Goal: Information Seeking & Learning: Find specific fact

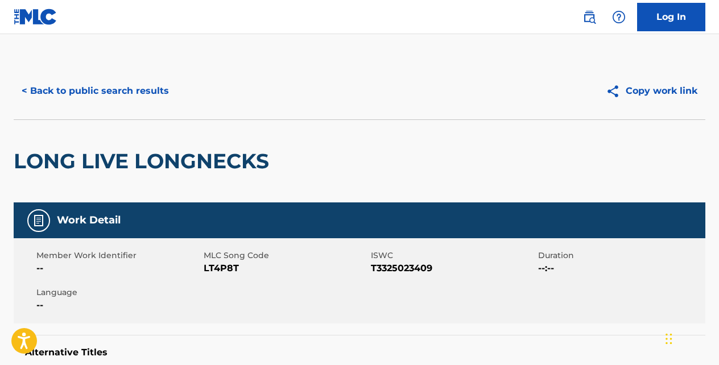
click at [148, 93] on button "< Back to public search results" at bounding box center [95, 91] width 163 height 28
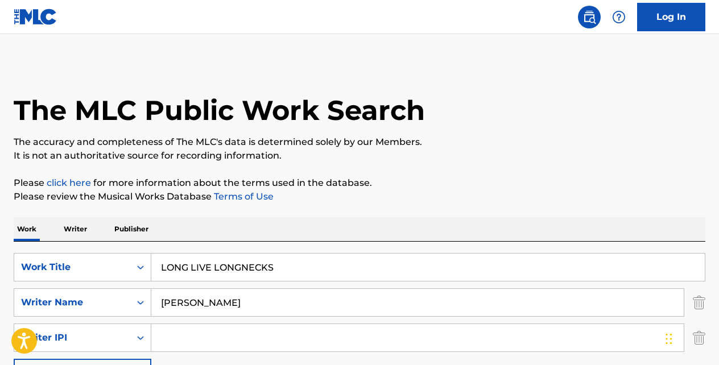
click at [278, 260] on input "LONG LIVE LONGNECKS" at bounding box center [427, 267] width 553 height 27
type input "L"
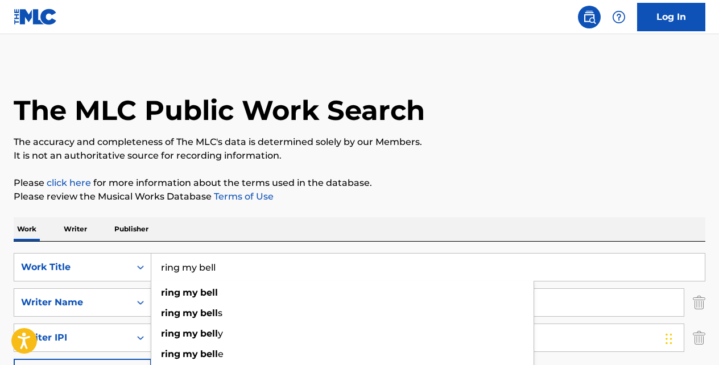
type input "ring my bell"
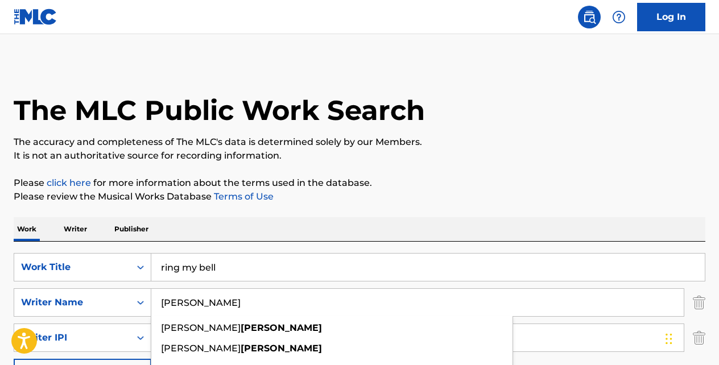
type input "o"
type input "[PERSON_NAME]"
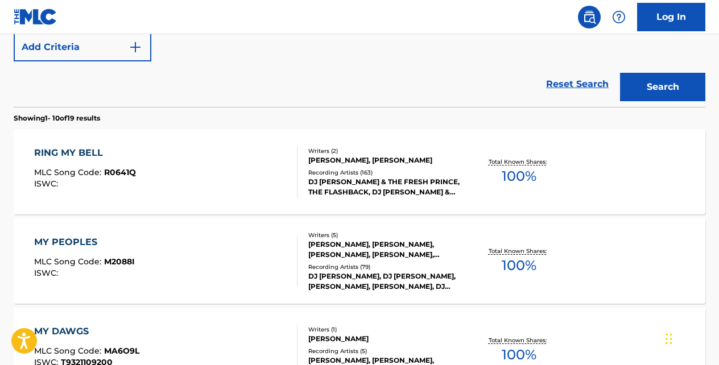
scroll to position [330, 0]
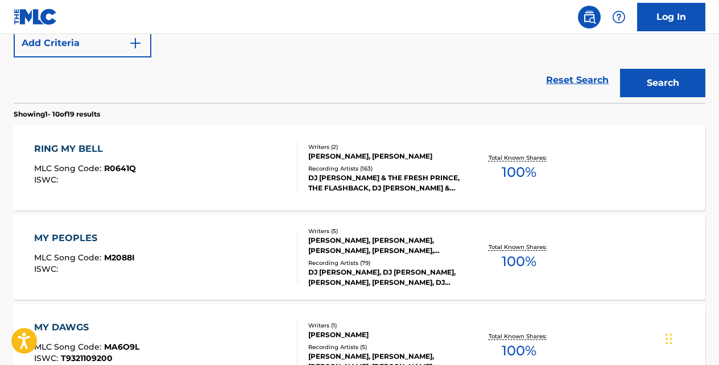
click at [94, 148] on div "RING MY BELL" at bounding box center [85, 149] width 102 height 14
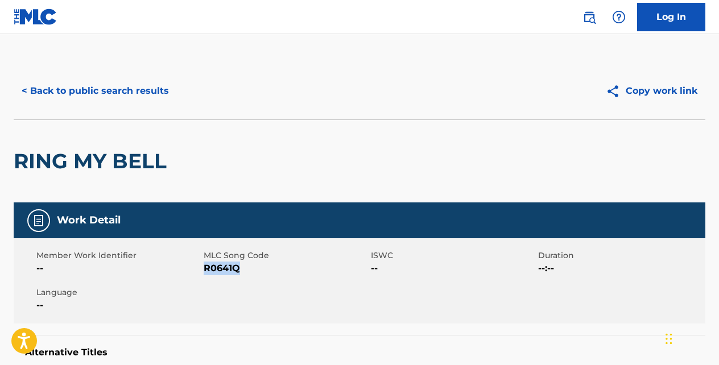
drag, startPoint x: 242, startPoint y: 268, endPoint x: 206, endPoint y: 268, distance: 35.8
click at [206, 268] on span "R0641Q" at bounding box center [286, 269] width 164 height 14
copy span "R0641Q"
click at [132, 95] on button "< Back to public search results" at bounding box center [95, 91] width 163 height 28
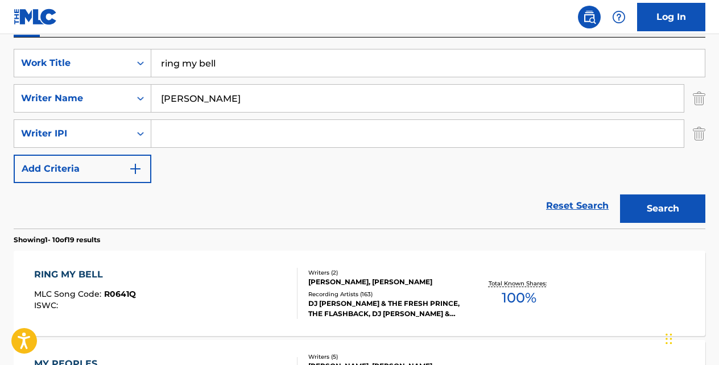
scroll to position [202, 0]
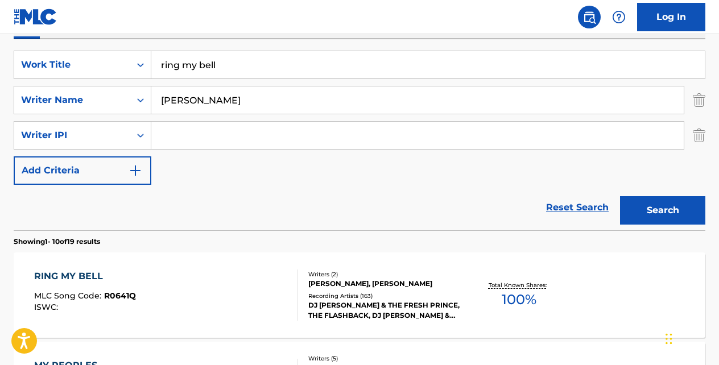
click at [572, 206] on link "Reset Search" at bounding box center [577, 207] width 74 height 25
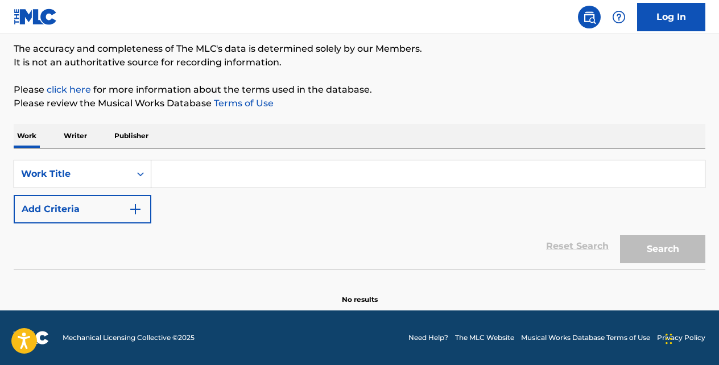
scroll to position [93, 0]
click at [144, 175] on icon "Search Form" at bounding box center [140, 173] width 11 height 11
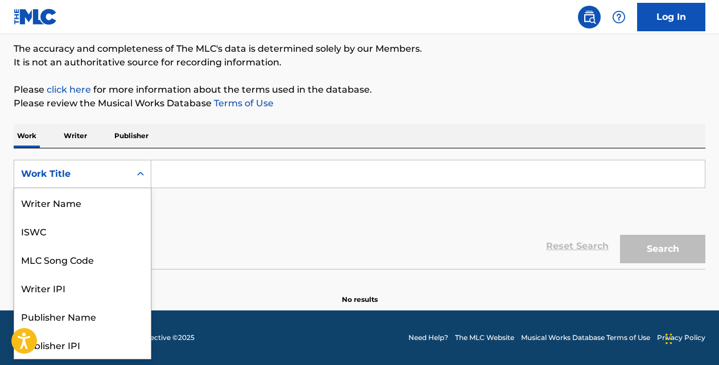
scroll to position [57, 0]
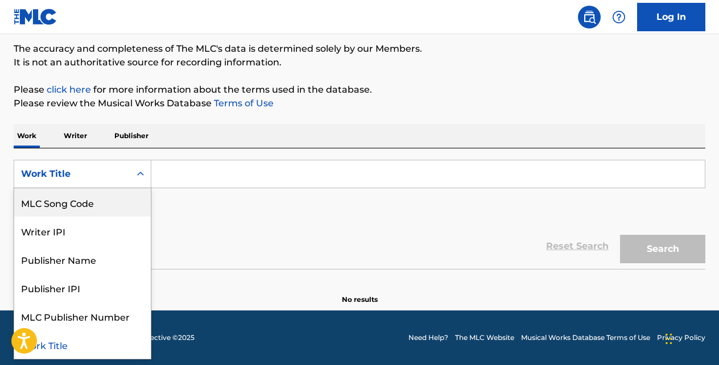
click at [125, 200] on div "MLC Song Code" at bounding box center [82, 202] width 136 height 28
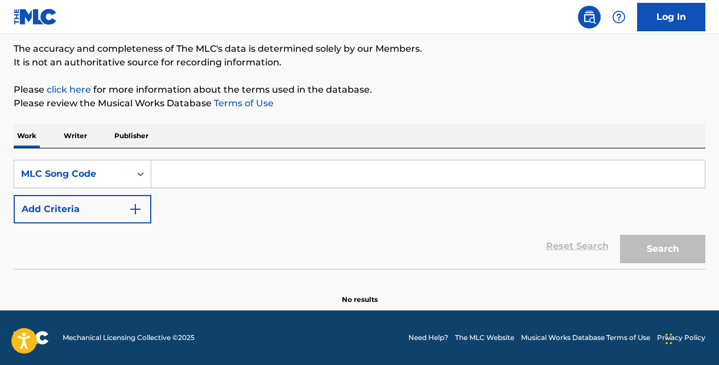
click at [175, 180] on input "Search Form" at bounding box center [427, 173] width 553 height 27
paste input "TC79SY"
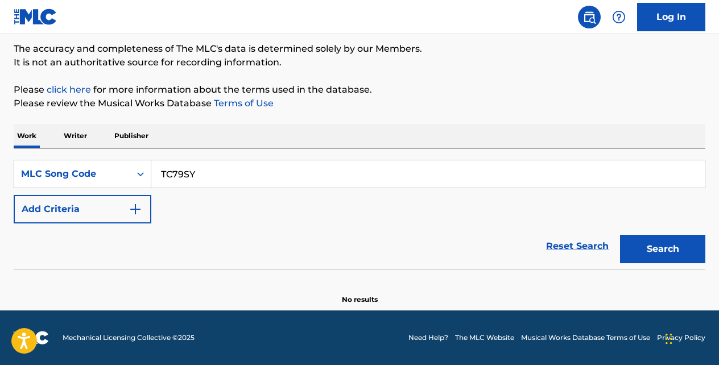
type input "TC79SY"
click at [620, 235] on button "Search" at bounding box center [662, 249] width 85 height 28
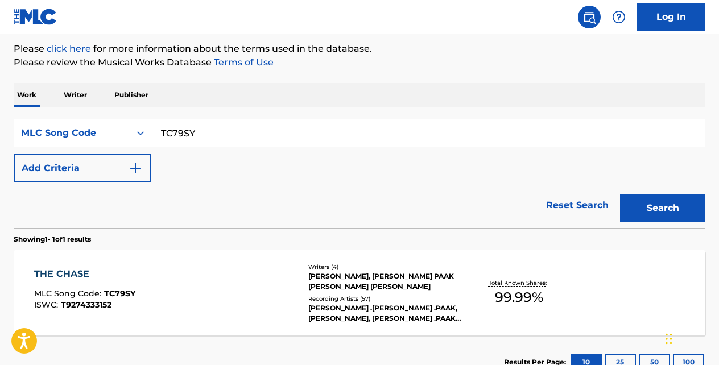
scroll to position [161, 0]
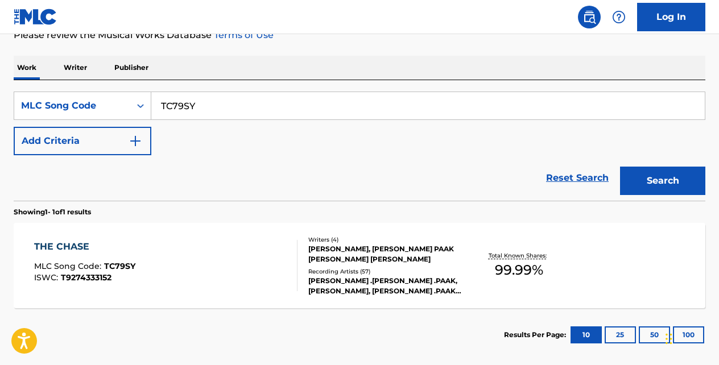
click at [84, 244] on div "THE CHASE" at bounding box center [84, 247] width 101 height 14
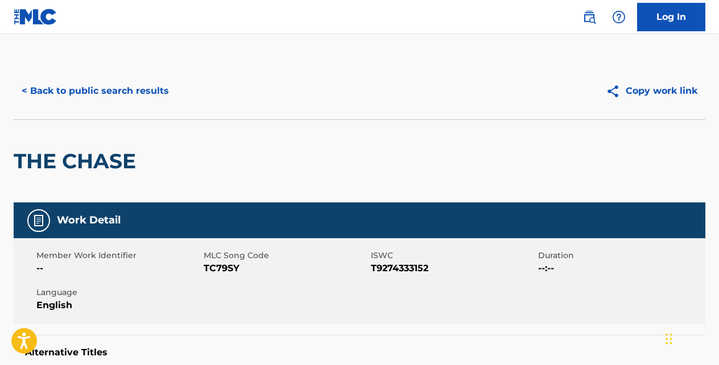
click at [140, 91] on button "< Back to public search results" at bounding box center [95, 91] width 163 height 28
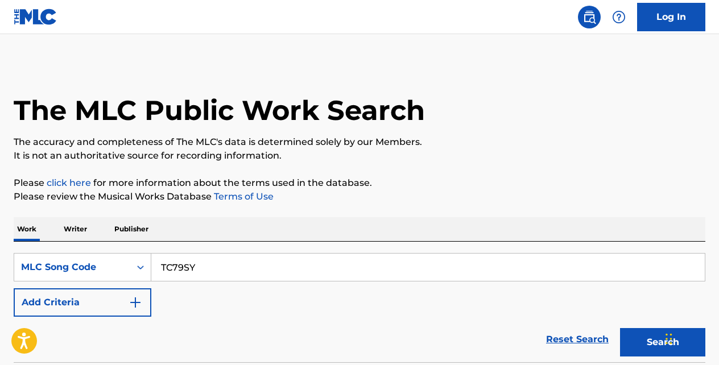
scroll to position [161, 0]
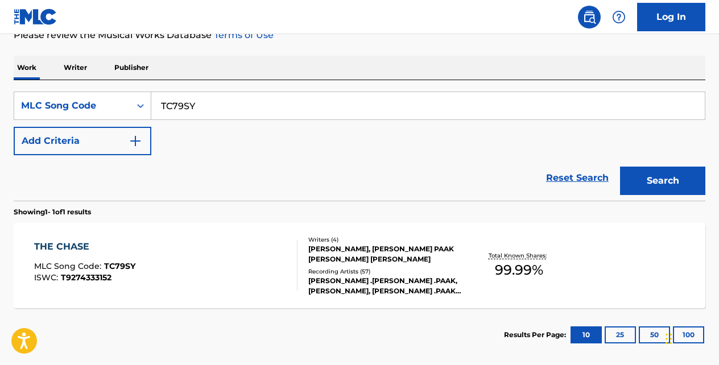
click at [201, 105] on input "TC79SY" at bounding box center [427, 105] width 553 height 27
type input "T"
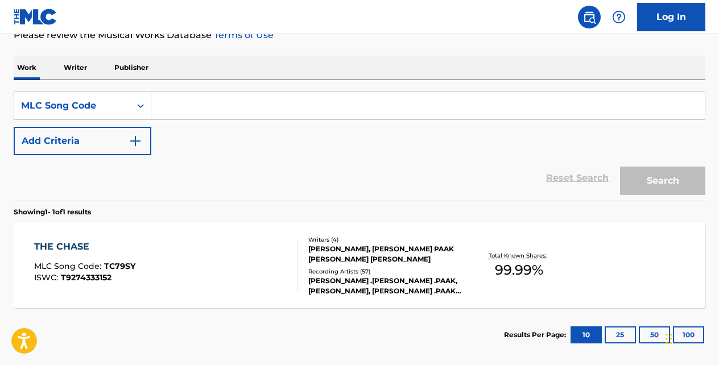
paste input "X7480U"
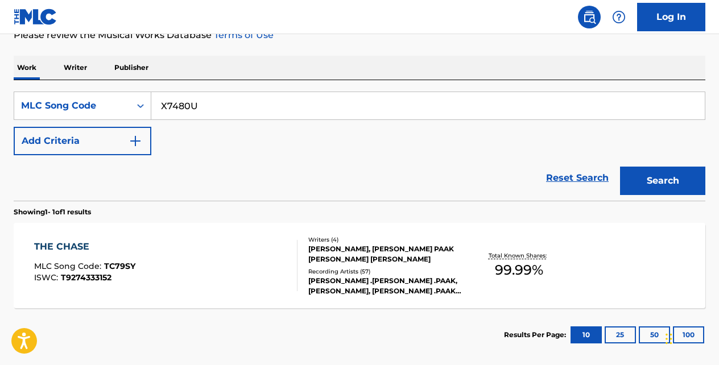
type input "X7480U"
click at [620, 167] on button "Search" at bounding box center [662, 181] width 85 height 28
click at [108, 242] on div "MAS QUE NADA" at bounding box center [85, 247] width 103 height 14
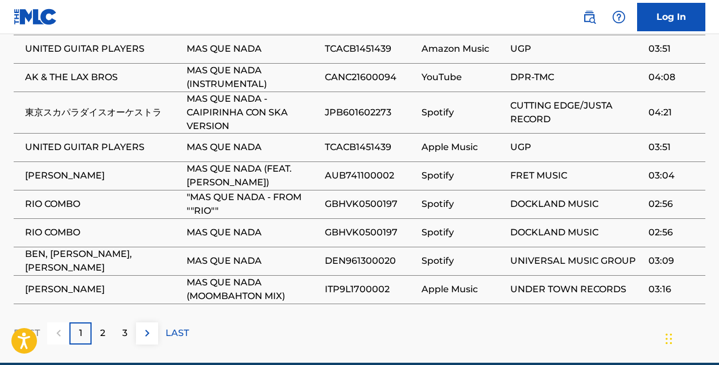
scroll to position [995, 0]
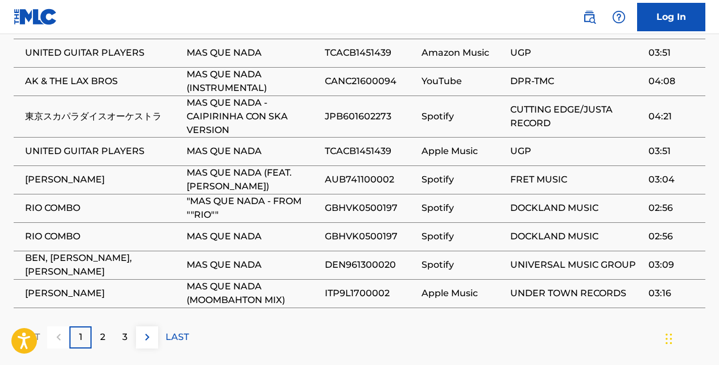
click at [147, 330] on img at bounding box center [147, 337] width 14 height 14
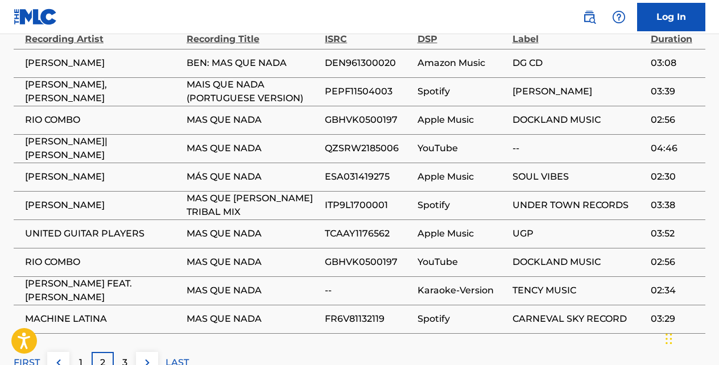
scroll to position [957, 0]
click at [146, 355] on img at bounding box center [147, 362] width 14 height 14
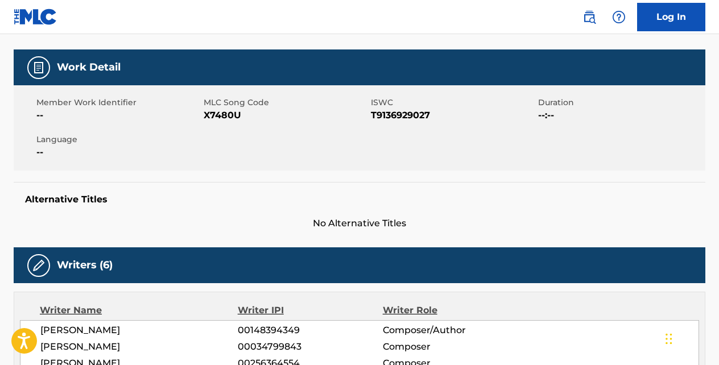
scroll to position [139, 0]
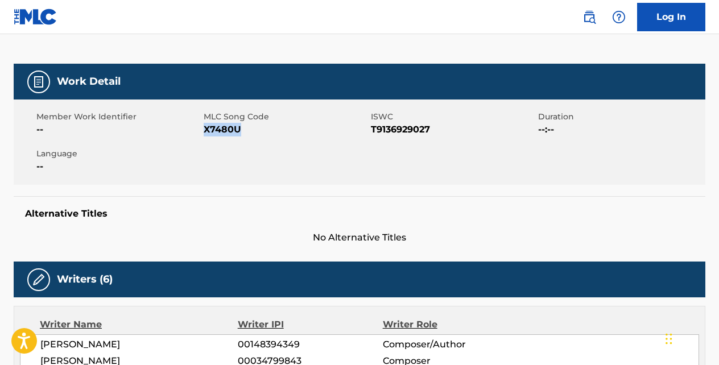
drag, startPoint x: 238, startPoint y: 130, endPoint x: 206, endPoint y: 130, distance: 31.8
click at [206, 130] on span "X7480U" at bounding box center [286, 130] width 164 height 14
copy span "X7480U"
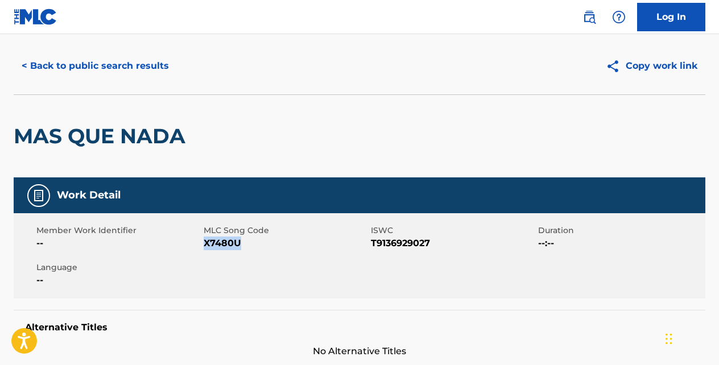
scroll to position [0, 0]
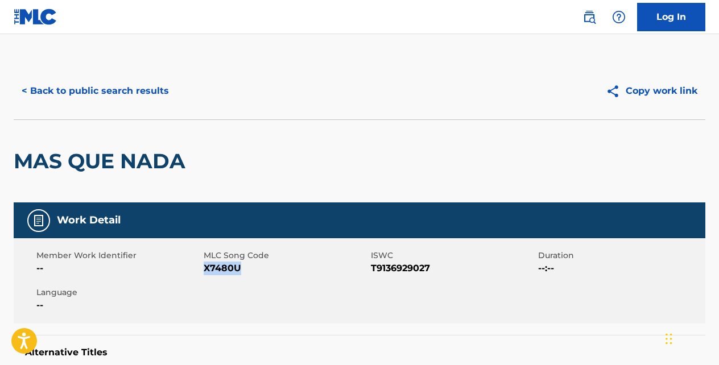
click at [157, 92] on button "< Back to public search results" at bounding box center [95, 91] width 163 height 28
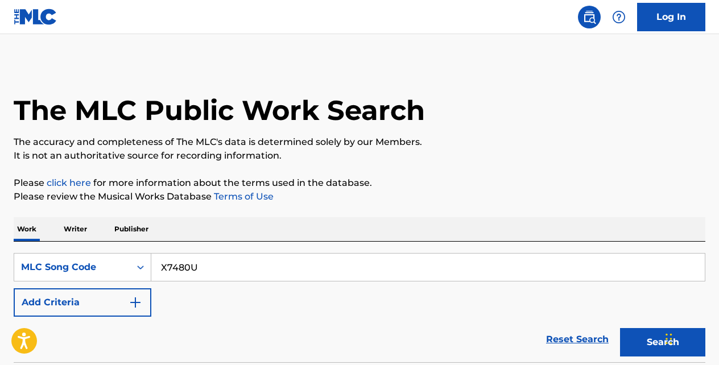
scroll to position [161, 0]
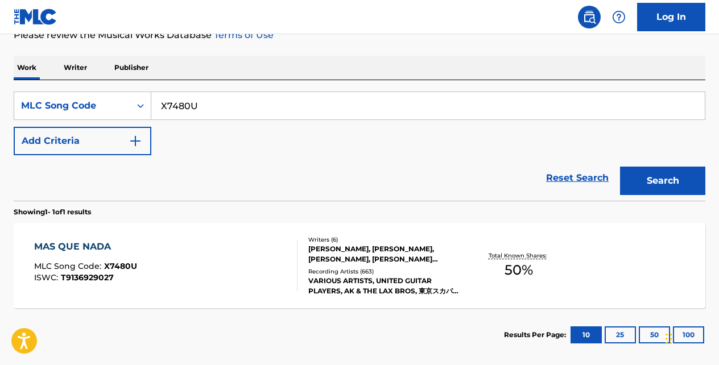
click at [565, 176] on link "Reset Search" at bounding box center [577, 177] width 74 height 25
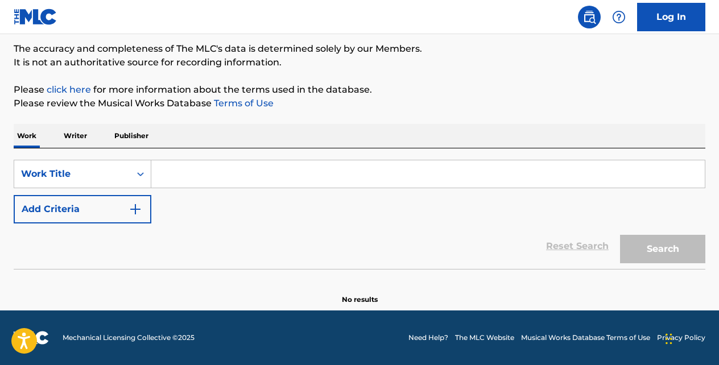
scroll to position [93, 0]
click at [186, 180] on input "Search Form" at bounding box center [427, 173] width 553 height 27
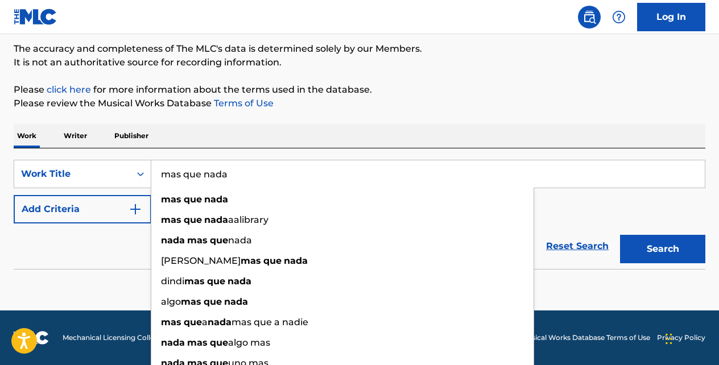
type input "mas que nada"
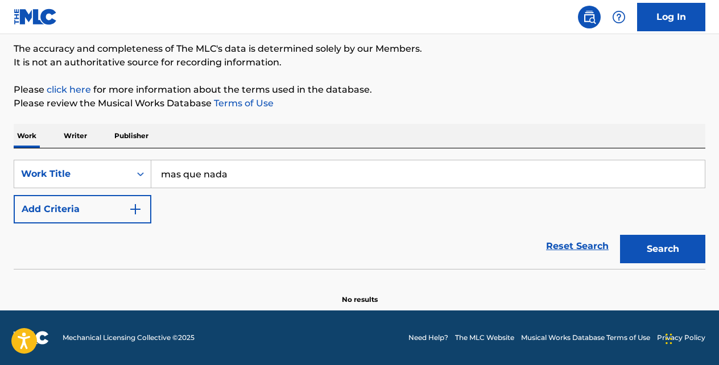
click at [132, 209] on img "Search Form" at bounding box center [135, 209] width 14 height 14
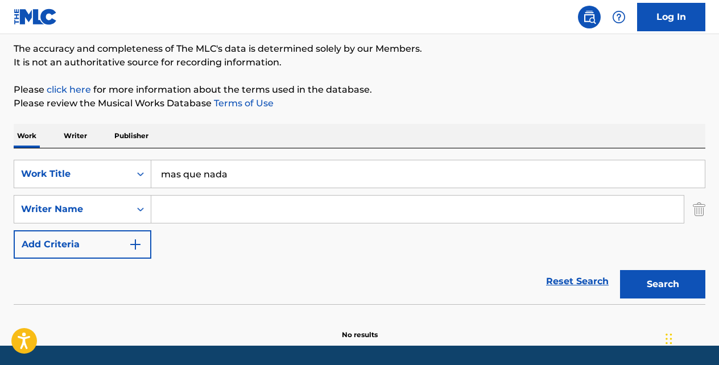
click at [157, 209] on input "Search Form" at bounding box center [417, 209] width 532 height 27
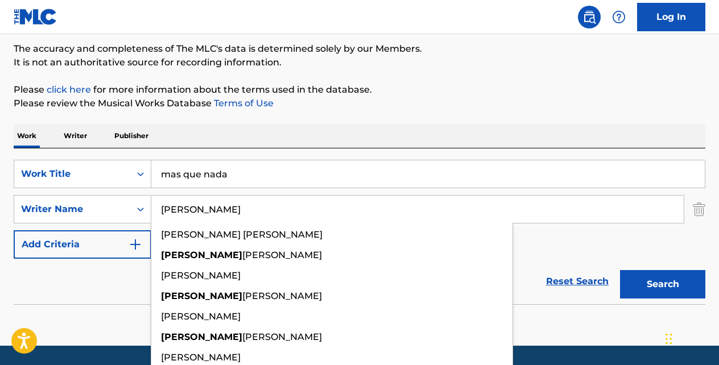
type input "[PERSON_NAME]"
click at [620, 270] on button "Search" at bounding box center [662, 284] width 85 height 28
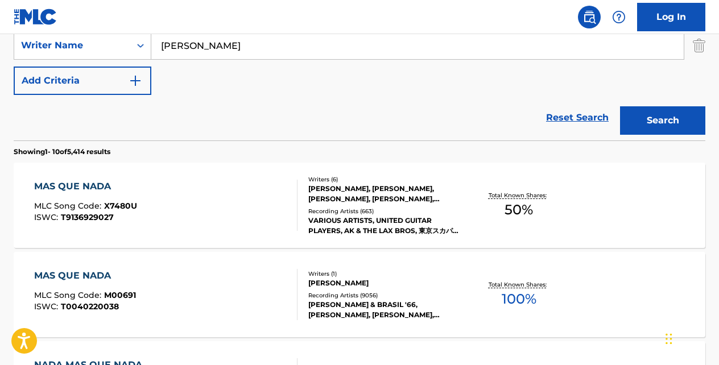
scroll to position [275, 0]
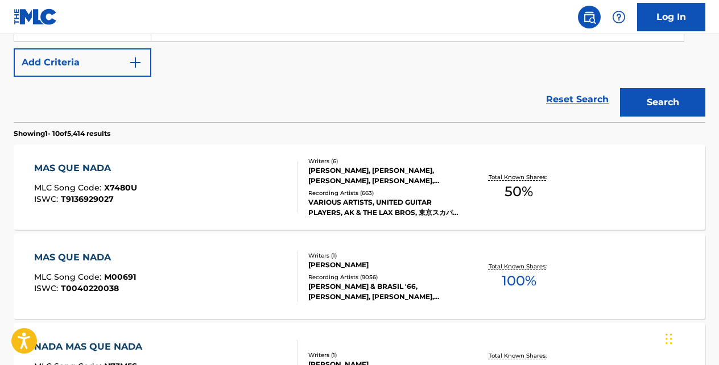
click at [82, 257] on div "MAS QUE NADA" at bounding box center [85, 258] width 102 height 14
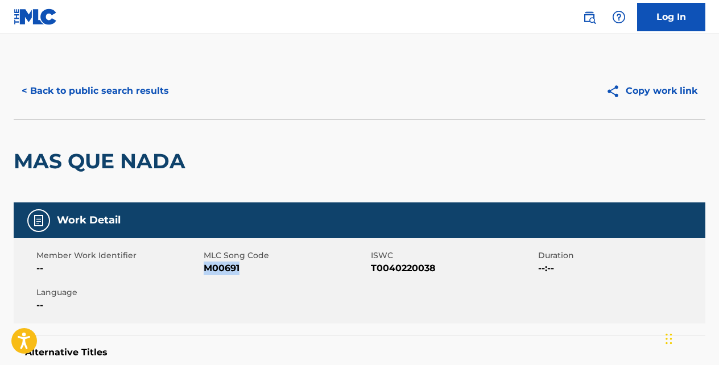
drag, startPoint x: 241, startPoint y: 267, endPoint x: 208, endPoint y: 266, distance: 33.5
click at [208, 266] on span "M00691" at bounding box center [286, 269] width 164 height 14
copy span "M00691"
click at [128, 86] on button "< Back to public search results" at bounding box center [95, 91] width 163 height 28
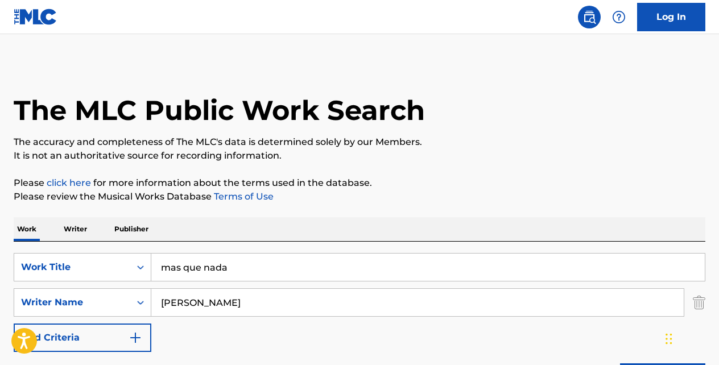
scroll to position [340, 0]
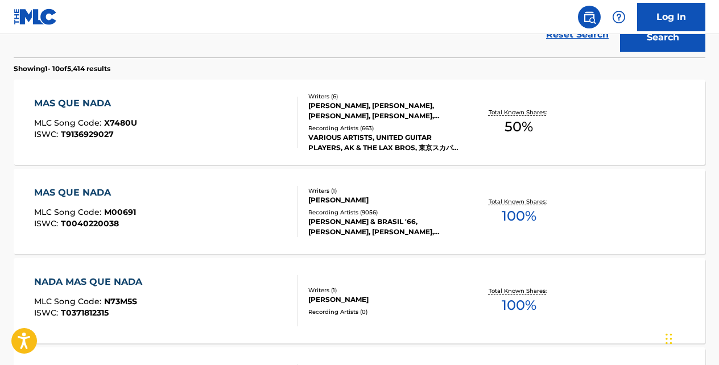
click at [99, 101] on div "MAS QUE NADA" at bounding box center [85, 104] width 103 height 14
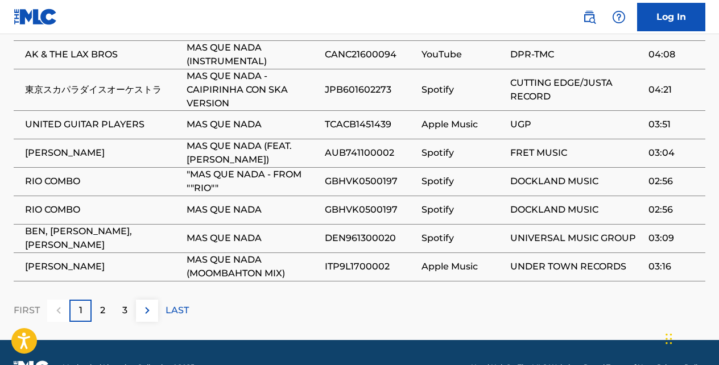
scroll to position [1026, 0]
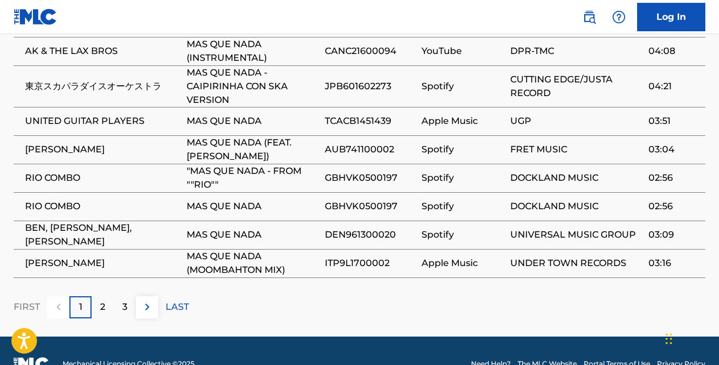
click at [149, 300] on img at bounding box center [147, 307] width 14 height 14
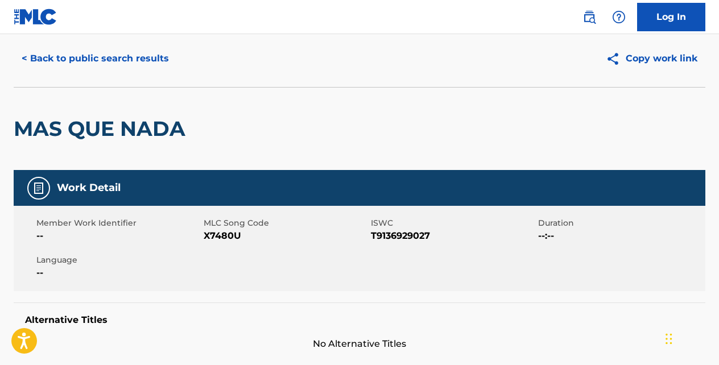
scroll to position [0, 0]
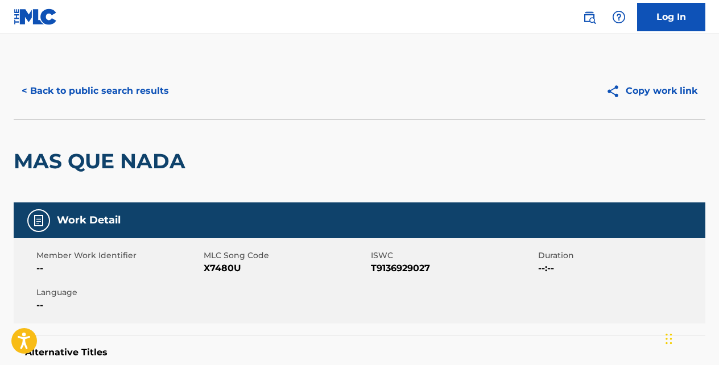
click at [146, 88] on button "< Back to public search results" at bounding box center [95, 91] width 163 height 28
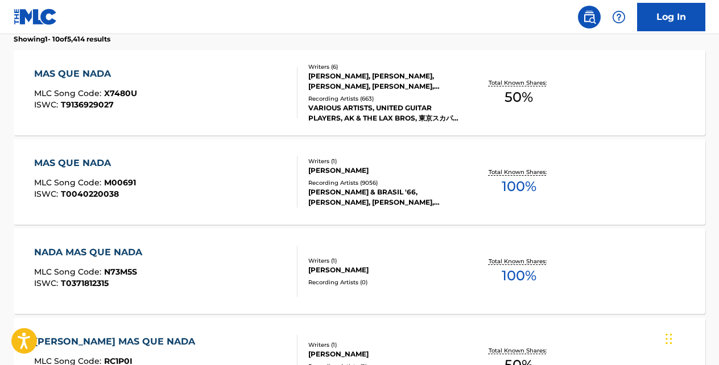
scroll to position [348, 0]
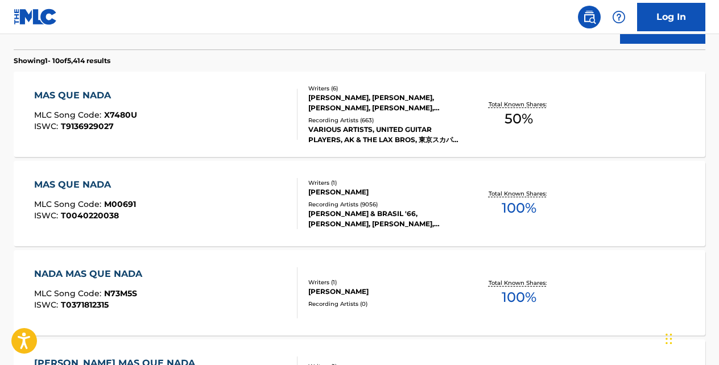
click at [110, 94] on div "MAS QUE NADA" at bounding box center [85, 96] width 103 height 14
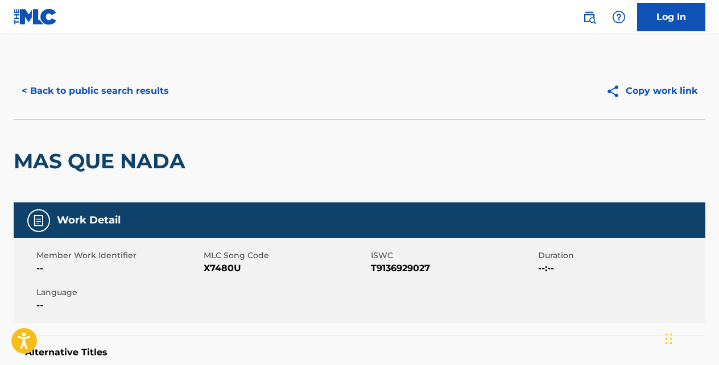
click at [146, 96] on button "< Back to public search results" at bounding box center [95, 91] width 163 height 28
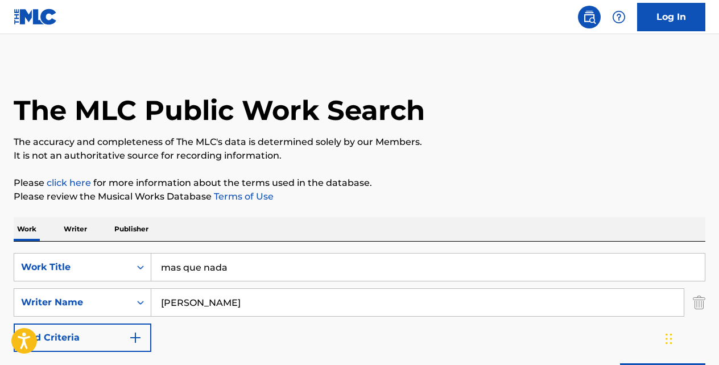
click at [248, 271] on input "mas que nada" at bounding box center [427, 267] width 553 height 27
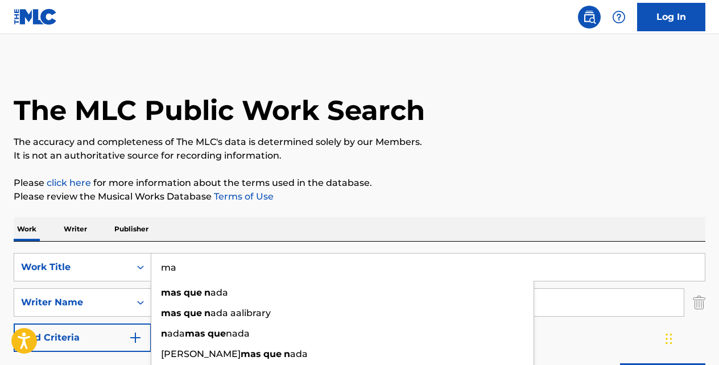
type input "m"
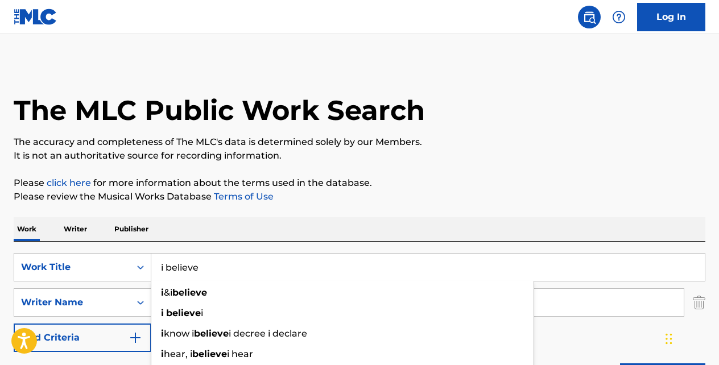
type input "i believe"
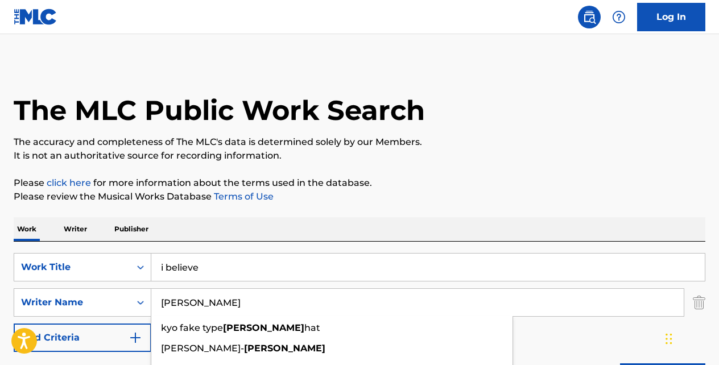
type input "[PERSON_NAME]"
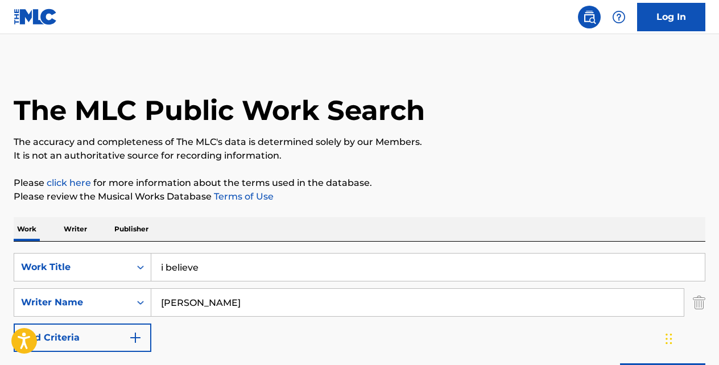
click at [14, 323] on button "Add Criteria" at bounding box center [83, 337] width 138 height 28
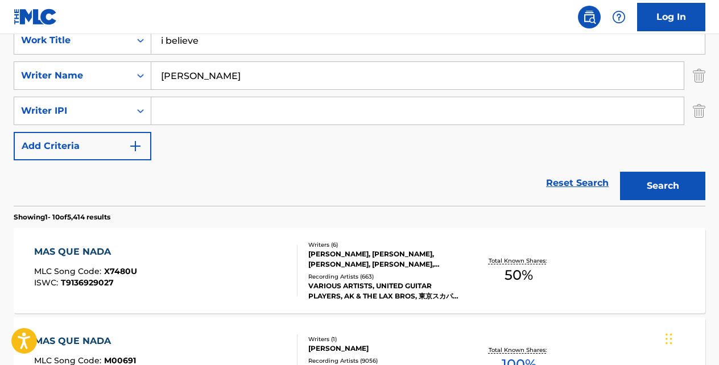
scroll to position [231, 0]
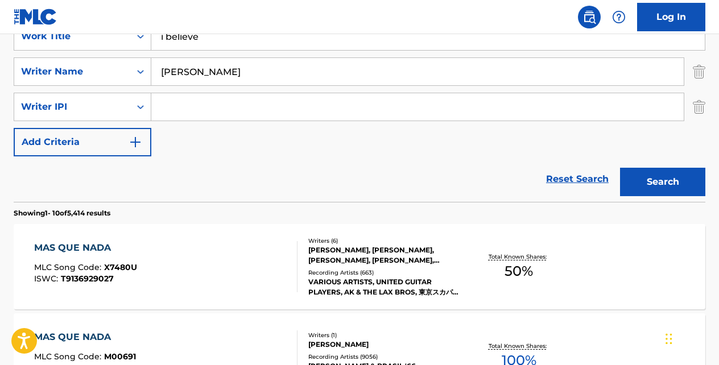
click at [644, 190] on button "Search" at bounding box center [662, 182] width 85 height 28
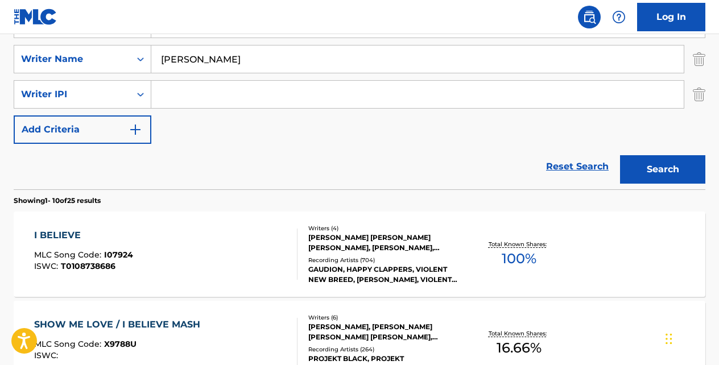
scroll to position [265, 0]
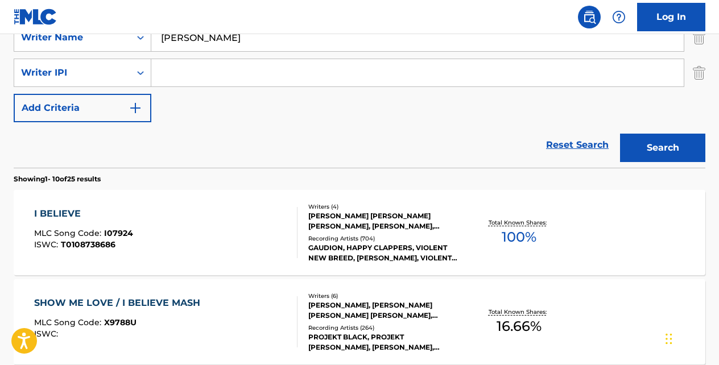
click at [80, 209] on div "I BELIEVE" at bounding box center [83, 214] width 99 height 14
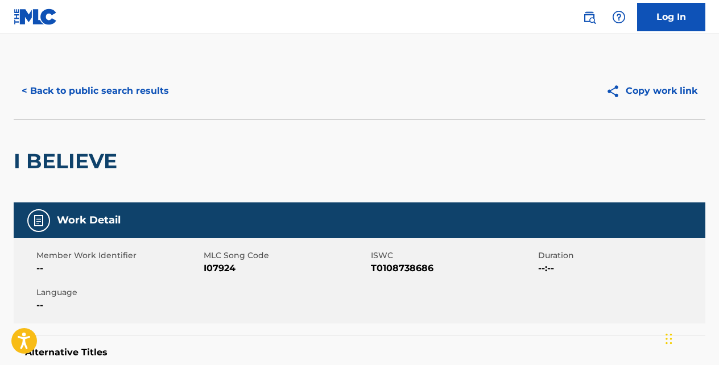
click at [111, 99] on button "< Back to public search results" at bounding box center [95, 91] width 163 height 28
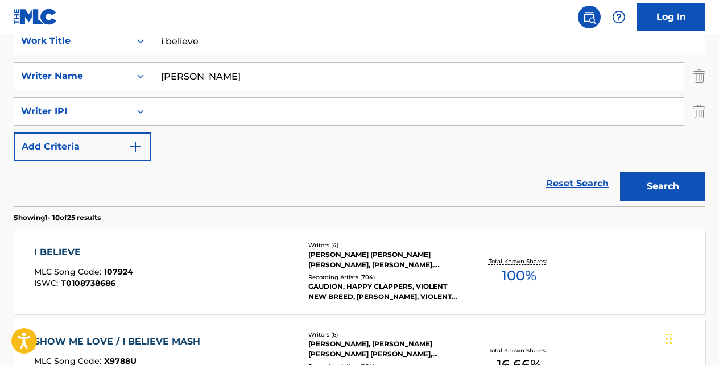
scroll to position [225, 0]
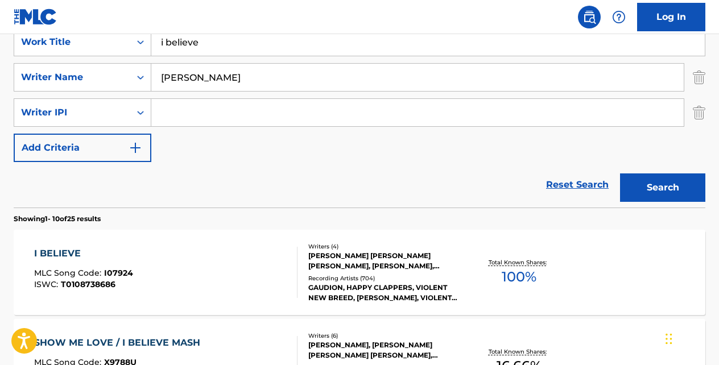
click at [563, 183] on link "Reset Search" at bounding box center [577, 184] width 74 height 25
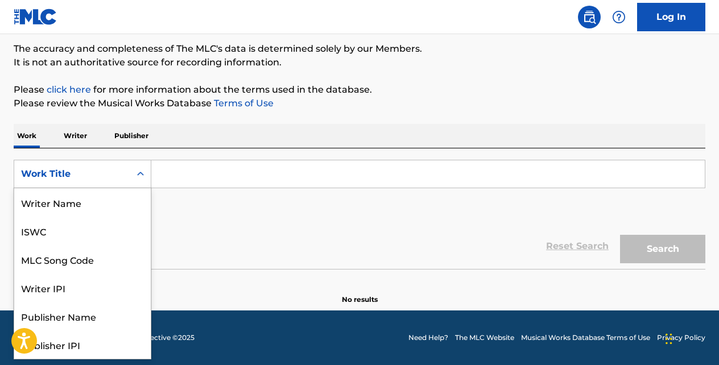
click at [139, 176] on icon "Search Form" at bounding box center [140, 173] width 11 height 11
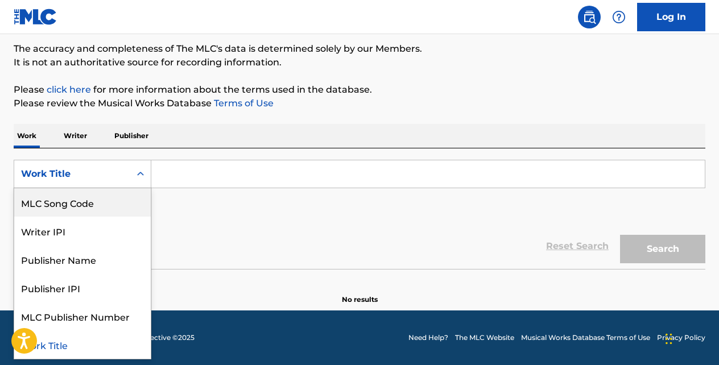
click at [102, 205] on div "MLC Song Code" at bounding box center [82, 202] width 136 height 28
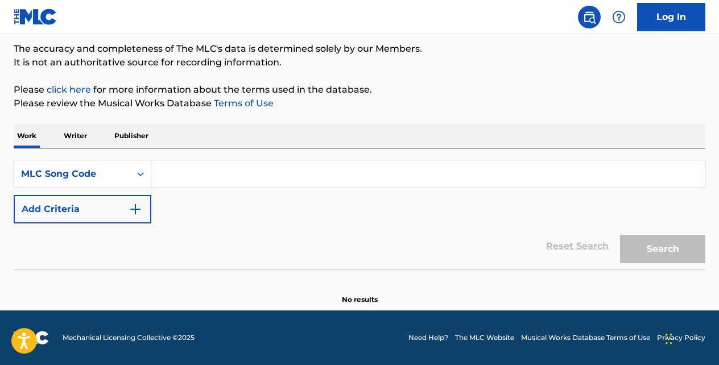
click at [165, 182] on input "Search Form" at bounding box center [427, 173] width 553 height 27
paste input "FA565G"
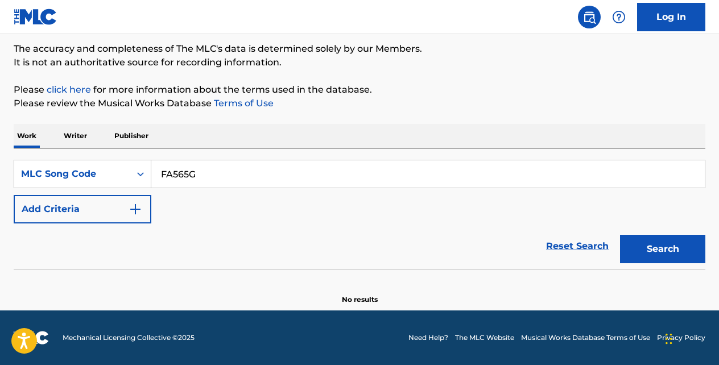
type input "FA565G"
click at [620, 235] on button "Search" at bounding box center [662, 249] width 85 height 28
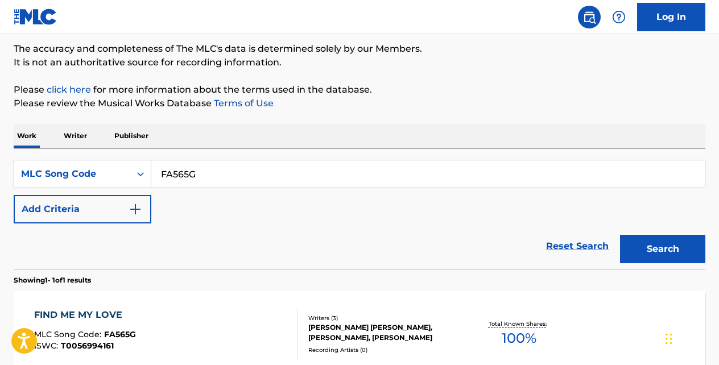
click at [123, 308] on div "FIND ME MY LOVE MLC Song Code : FA565G ISWC : T0056994161 Writers ( 3 ) [PERSON…" at bounding box center [359, 333] width 691 height 85
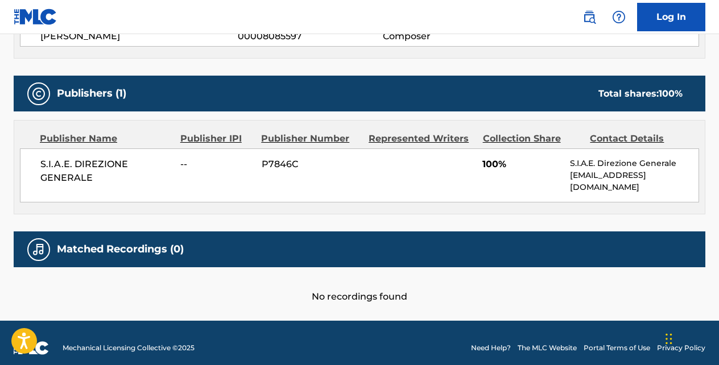
scroll to position [480, 0]
